Goal: Task Accomplishment & Management: Manage account settings

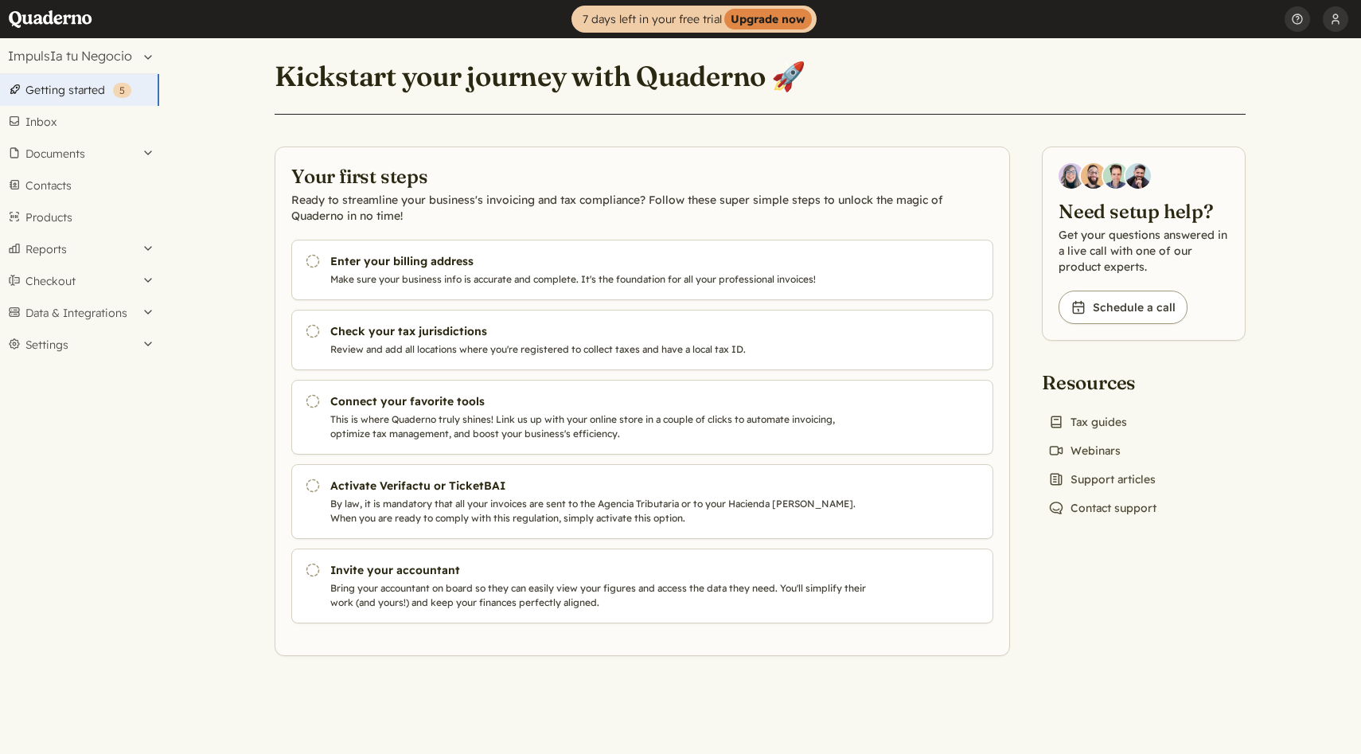
click at [1325, 101] on main "Kickstart your journey with Quaderno 🚀 Your first steps Ready to streamline you…" at bounding box center [760, 396] width 1202 height 716
click at [1335, 20] on button "[PERSON_NAME]" at bounding box center [1335, 19] width 25 height 38
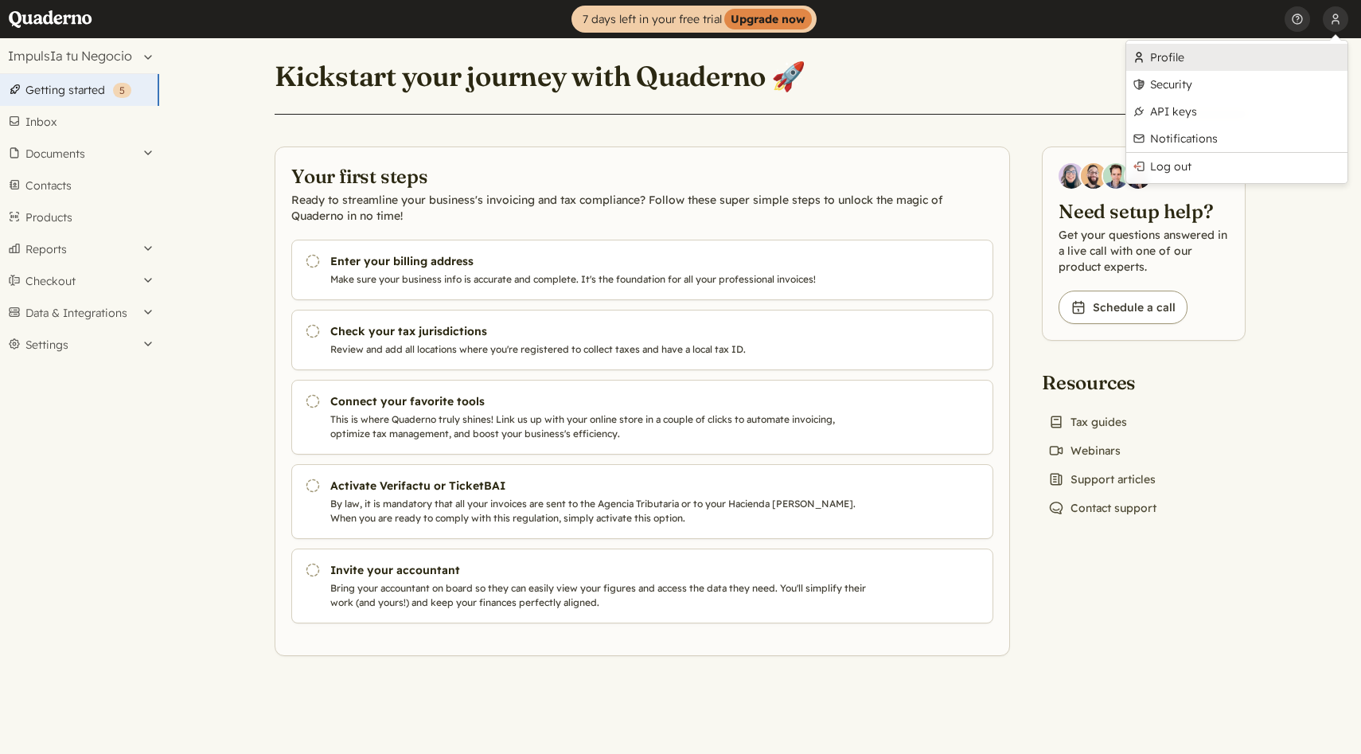
click at [1178, 64] on link "Profile" at bounding box center [1236, 57] width 221 height 27
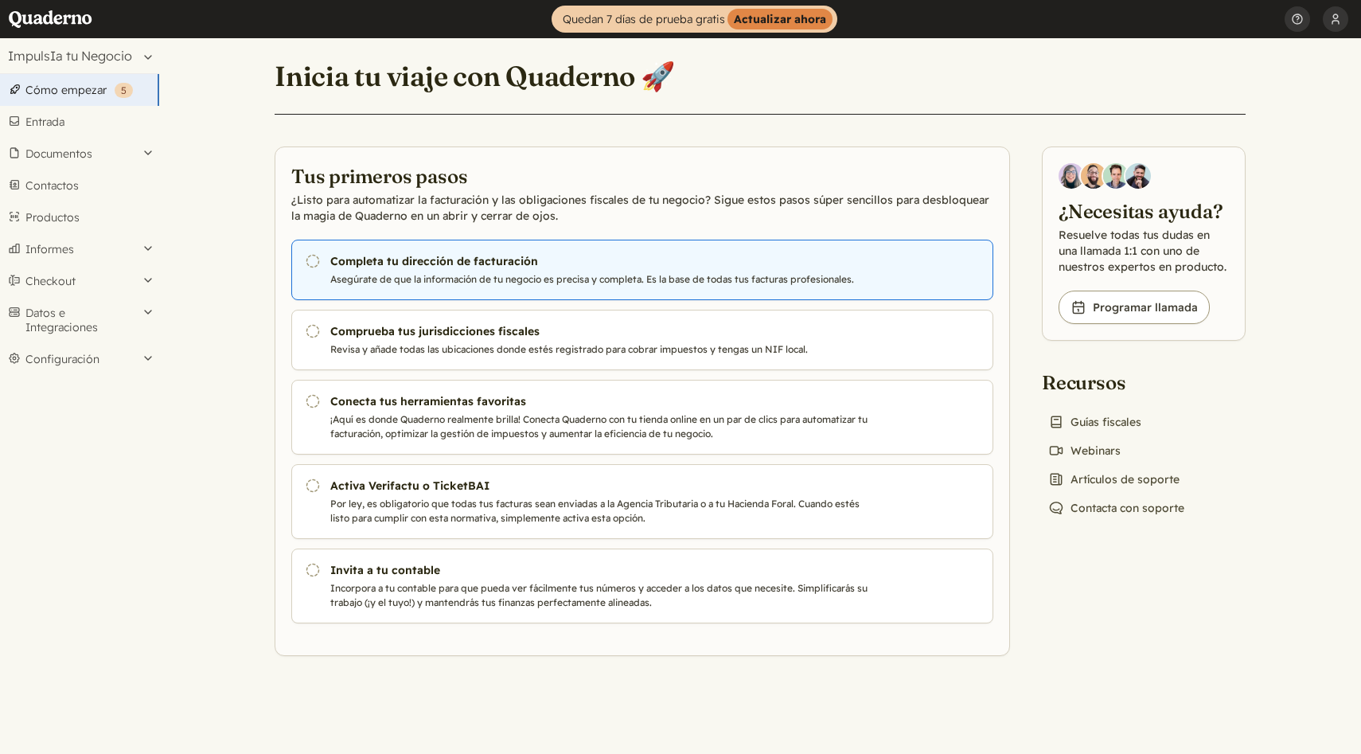
click at [753, 276] on p "Asegúrate de que la información de tu negocio es precisa y completa. Es la base…" at bounding box center [601, 279] width 543 height 14
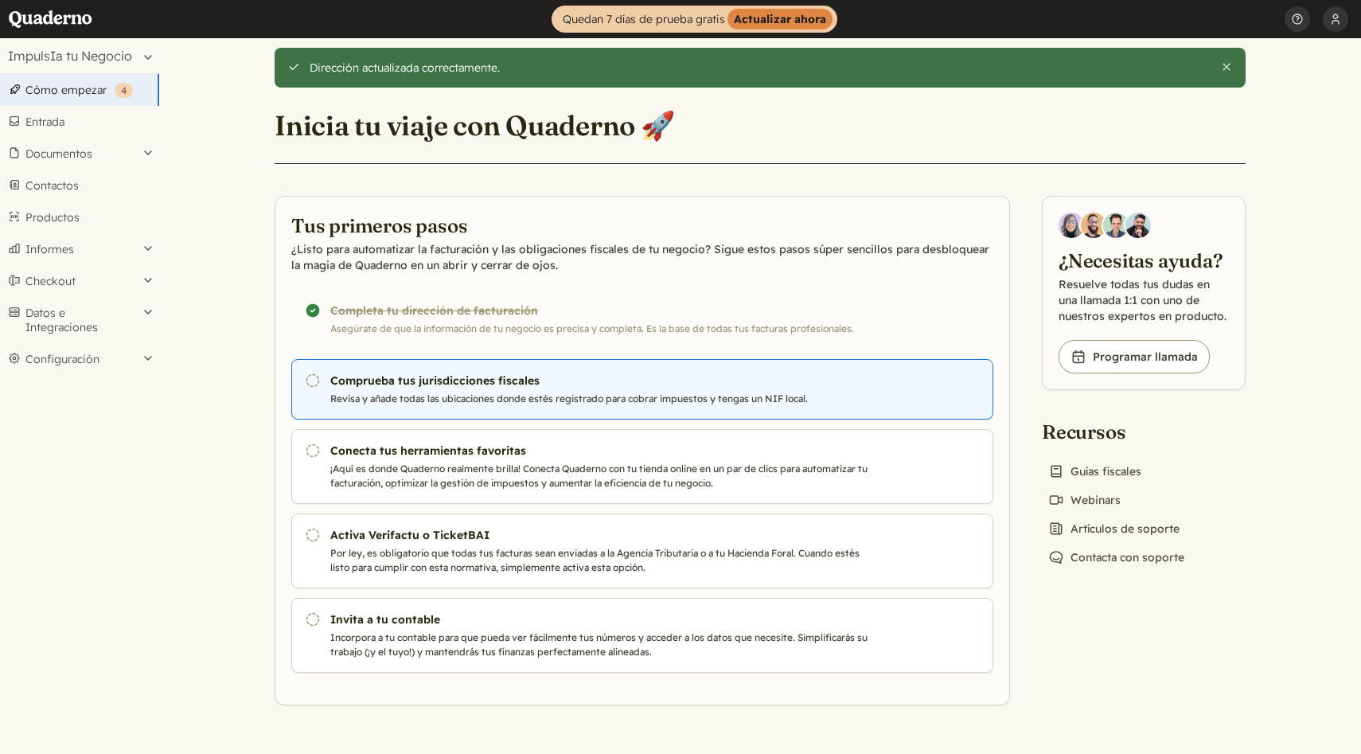
click at [634, 398] on p "Revisa y añade todas las ubicaciones donde estés registrado para cobrar impuest…" at bounding box center [601, 399] width 543 height 14
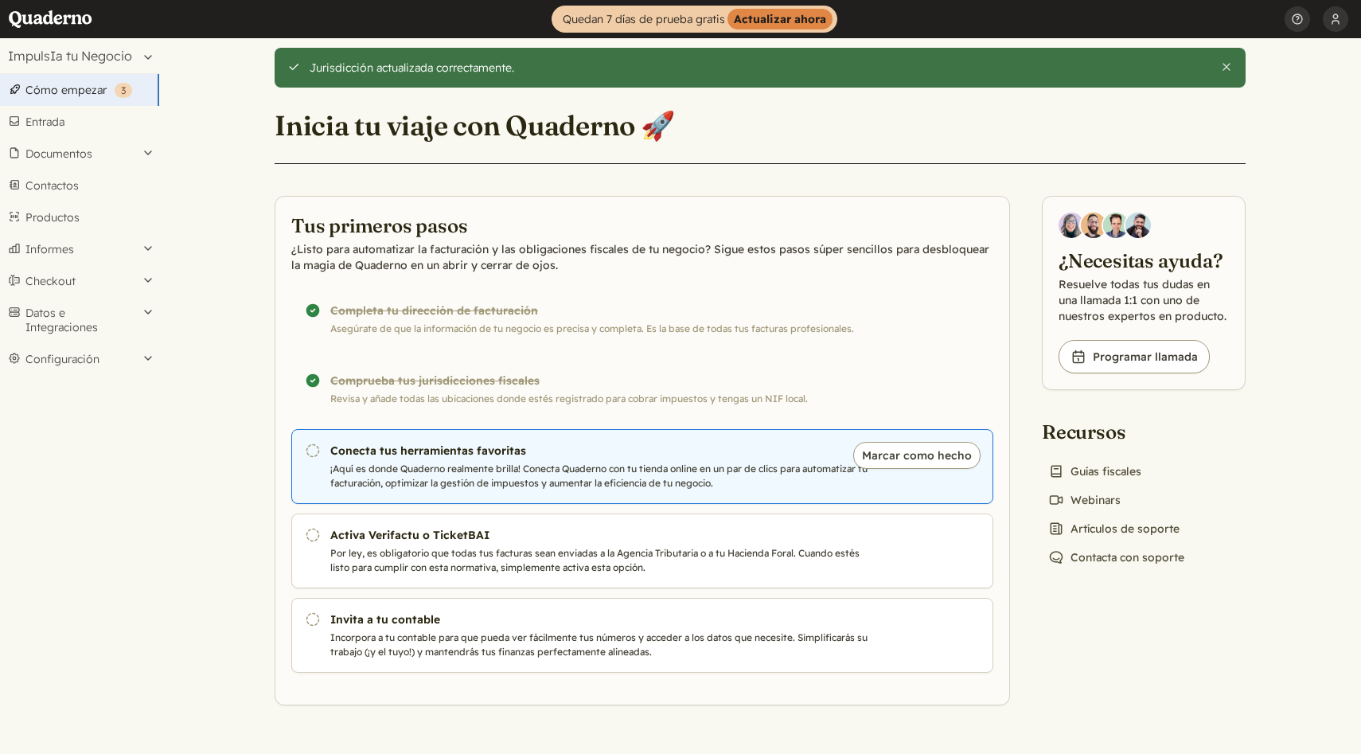
click at [649, 466] on p "¡Aquí es donde Quaderno realmente brilla! Conecta Quaderno con tu tienda online…" at bounding box center [601, 476] width 543 height 29
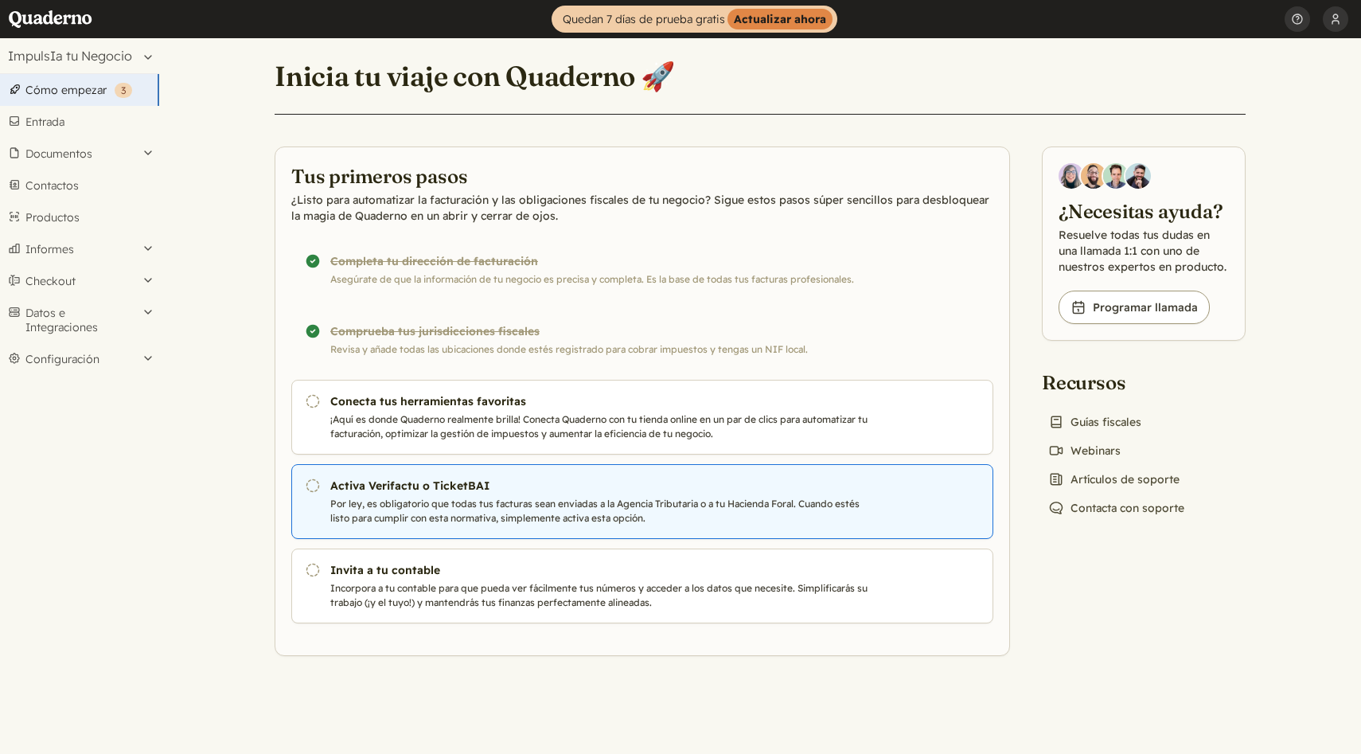
click at [573, 495] on link "Pendiente Activa Verifactu o TicketBAI Por ley, es obligatorio que todas tus fa…" at bounding box center [642, 501] width 702 height 75
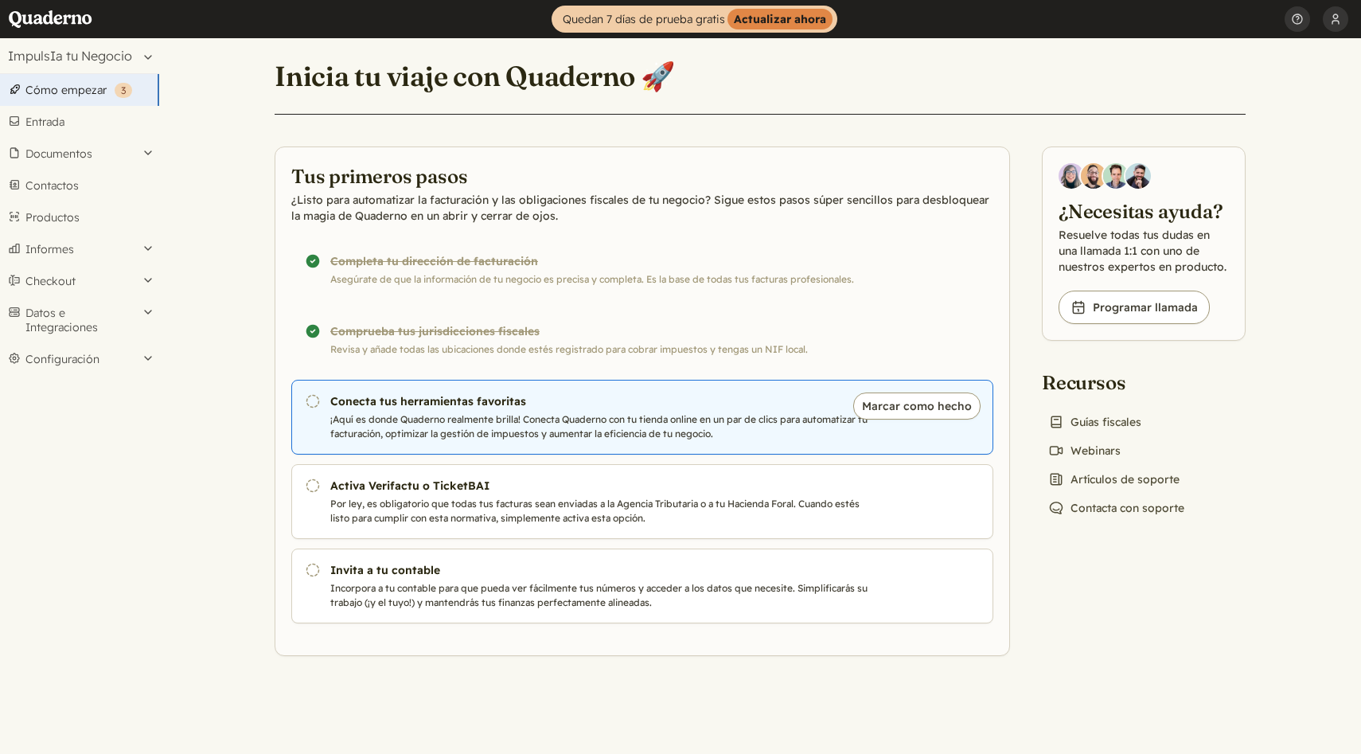
click at [607, 420] on p "¡Aquí es donde Quaderno realmente brilla! Conecta Quaderno con tu tienda online…" at bounding box center [601, 426] width 543 height 29
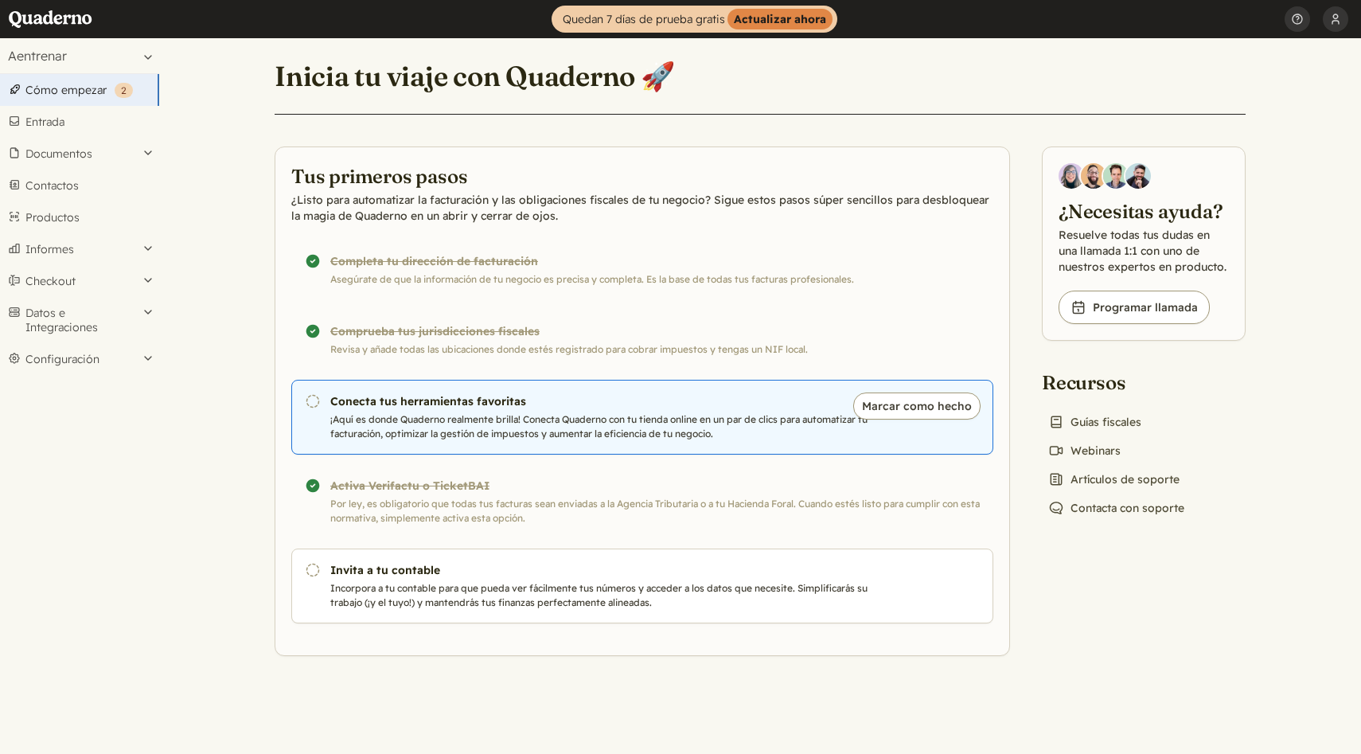
click at [566, 420] on p "¡Aquí es donde Quaderno realmente brilla! Conecta Quaderno con tu tienda online…" at bounding box center [601, 426] width 543 height 29
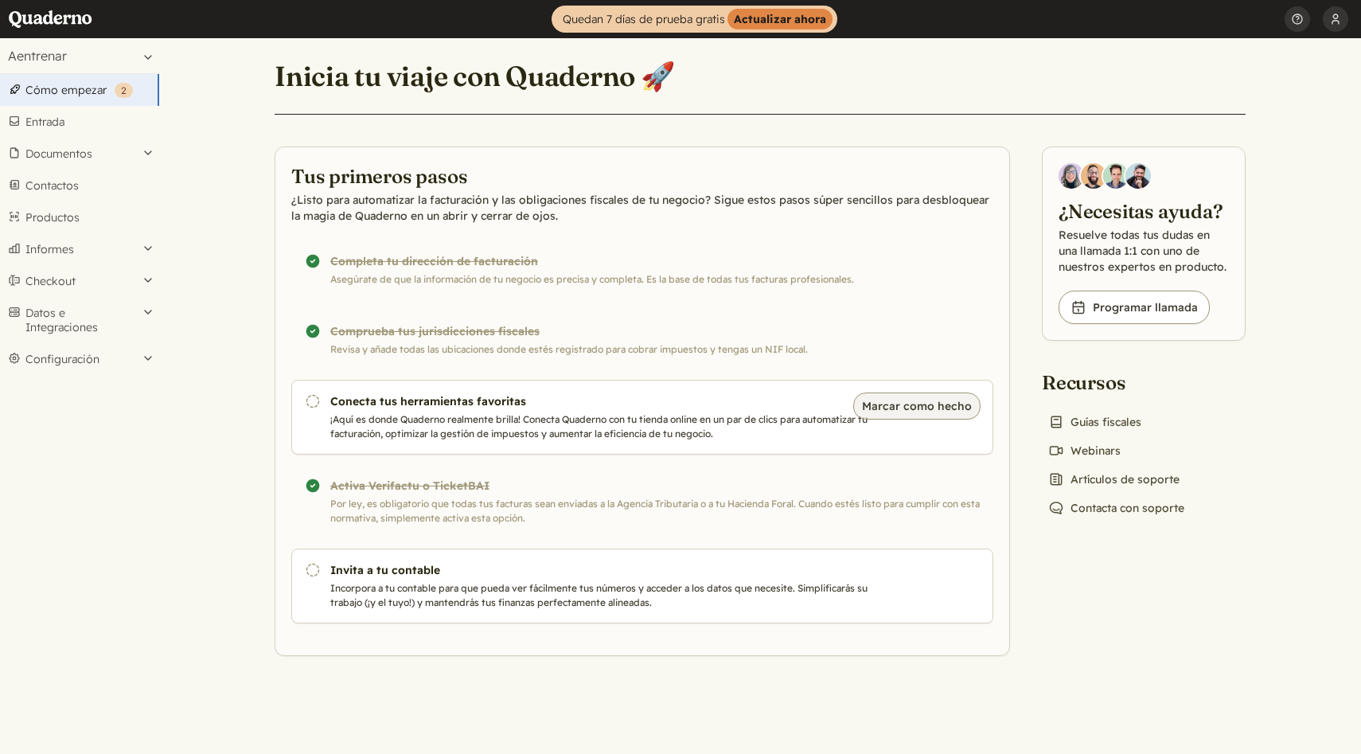
click at [879, 402] on button "Marcar como hecho" at bounding box center [916, 405] width 127 height 27
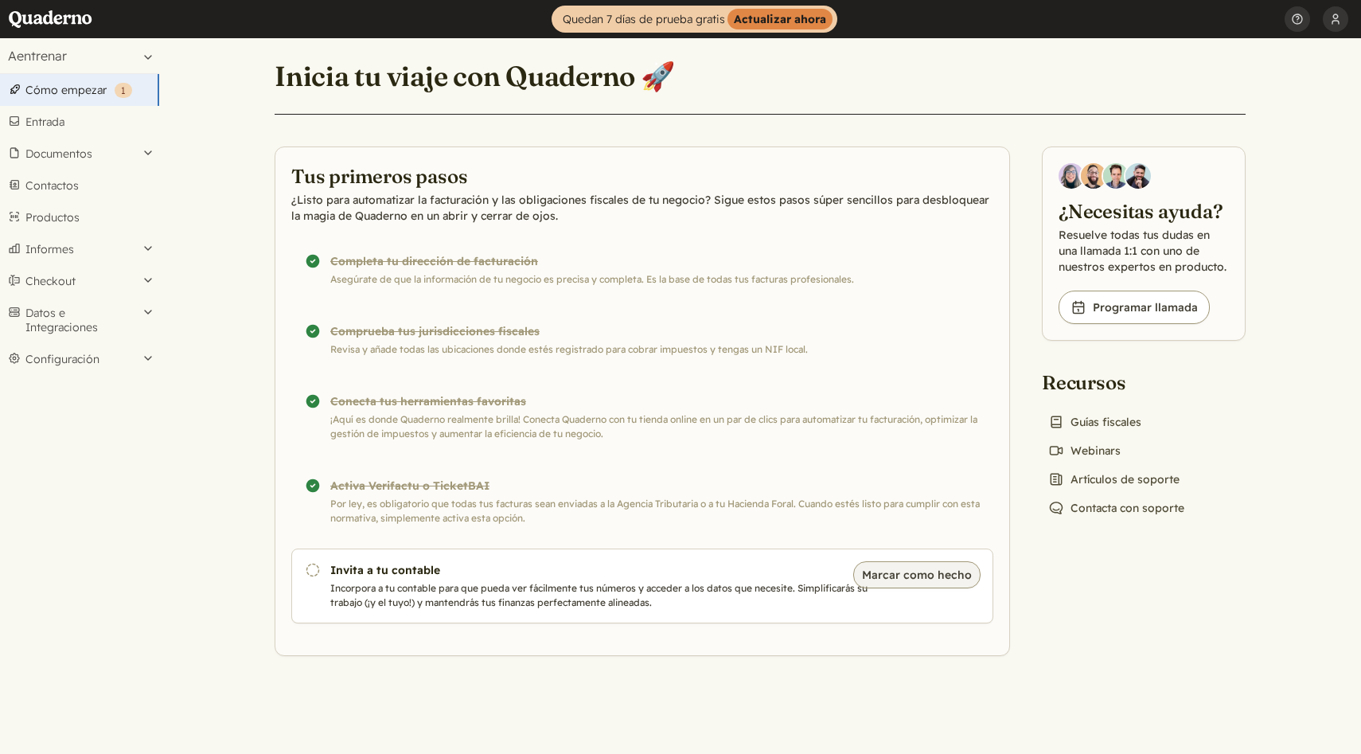
click at [933, 575] on button "Marcar como hecho" at bounding box center [916, 574] width 127 height 27
